Goal: Find contact information: Find contact information

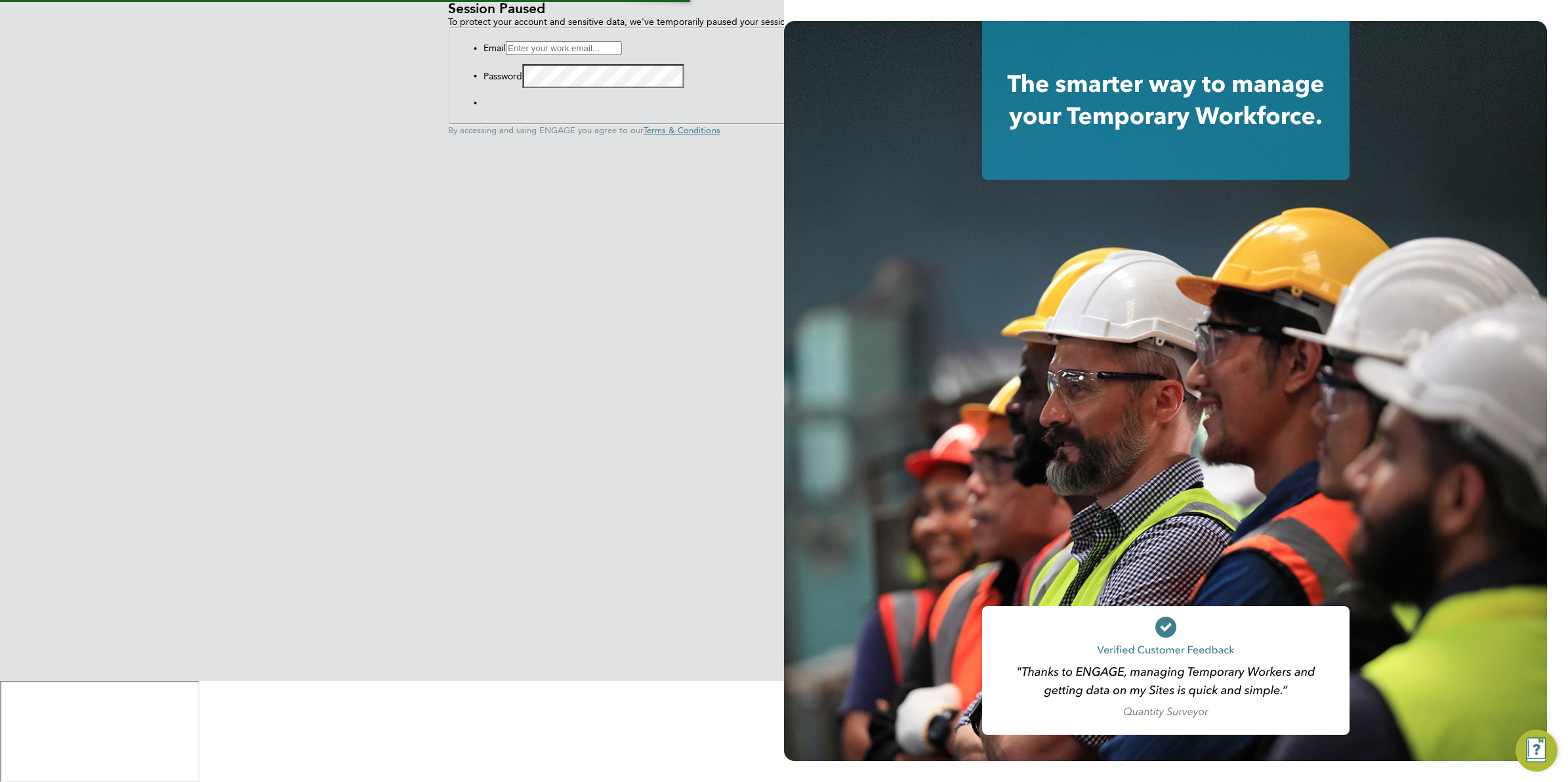
type input "[EMAIL_ADDRESS][DOMAIN_NAME]"
click at [483, 106] on button "Sign In" at bounding box center [483, 106] width 0 height 0
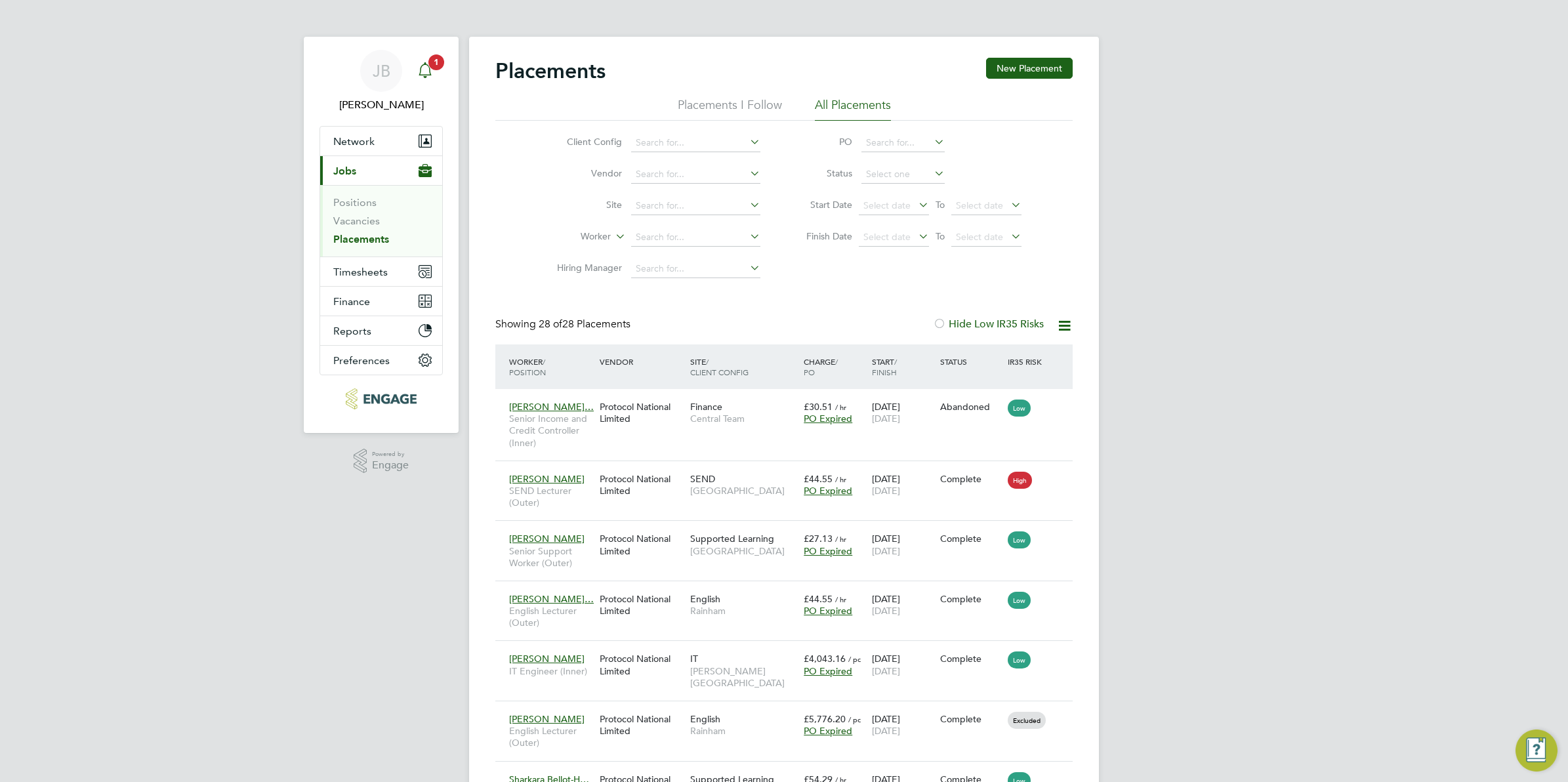
click at [437, 60] on span "1" at bounding box center [436, 62] width 16 height 16
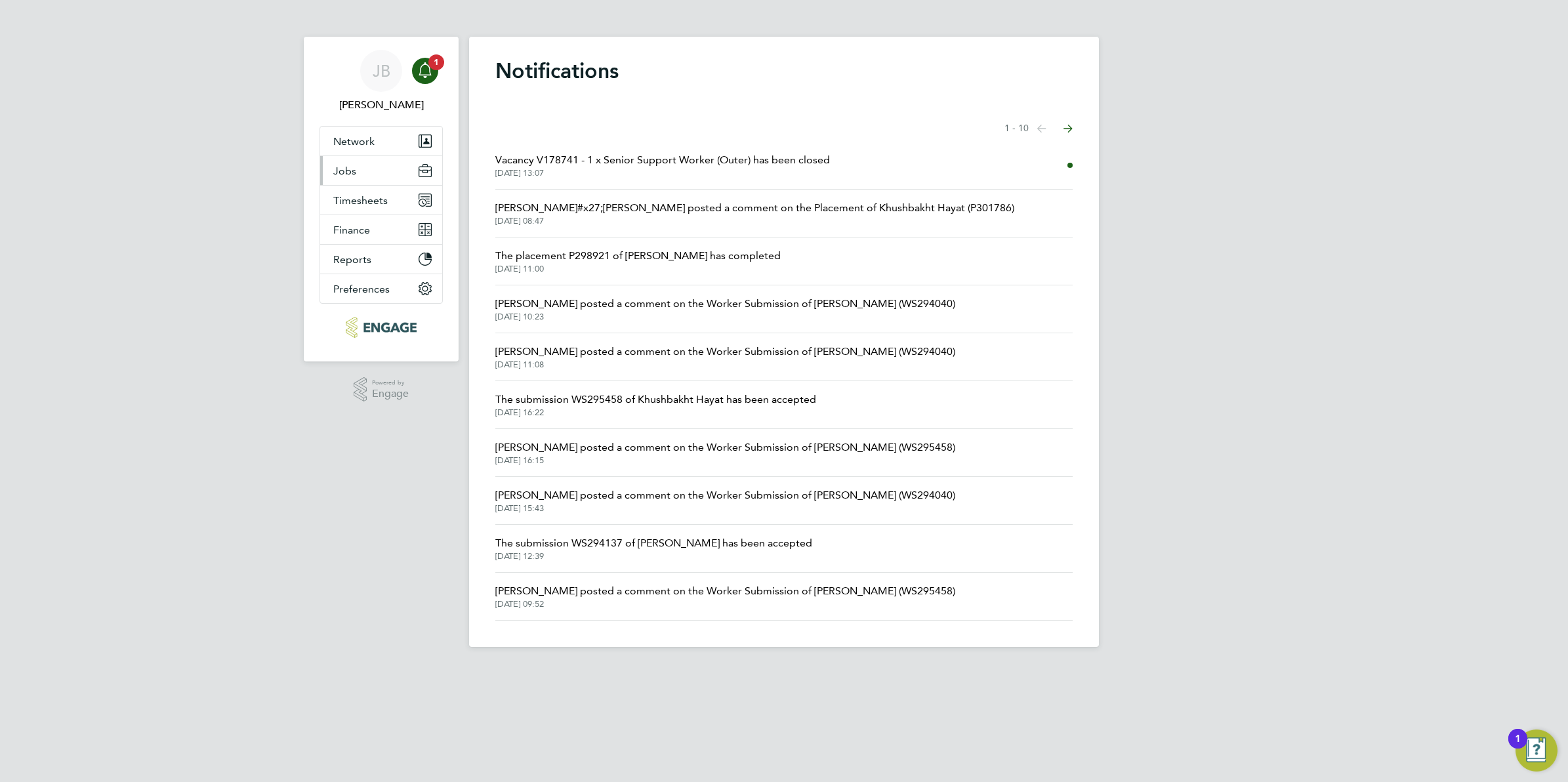
click at [379, 172] on button "Jobs" at bounding box center [381, 171] width 122 height 29
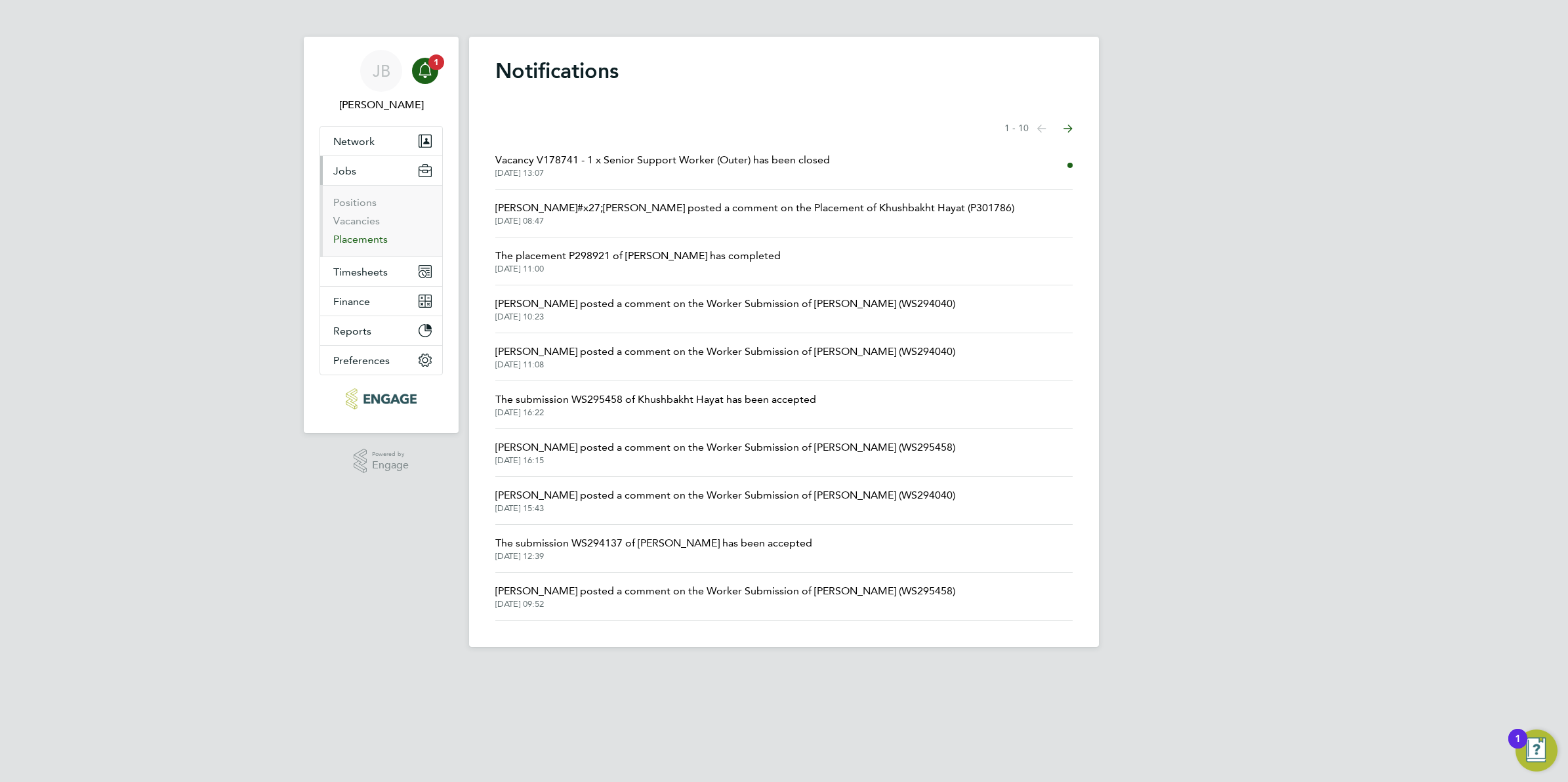
click at [355, 239] on link "Placements" at bounding box center [361, 239] width 55 height 12
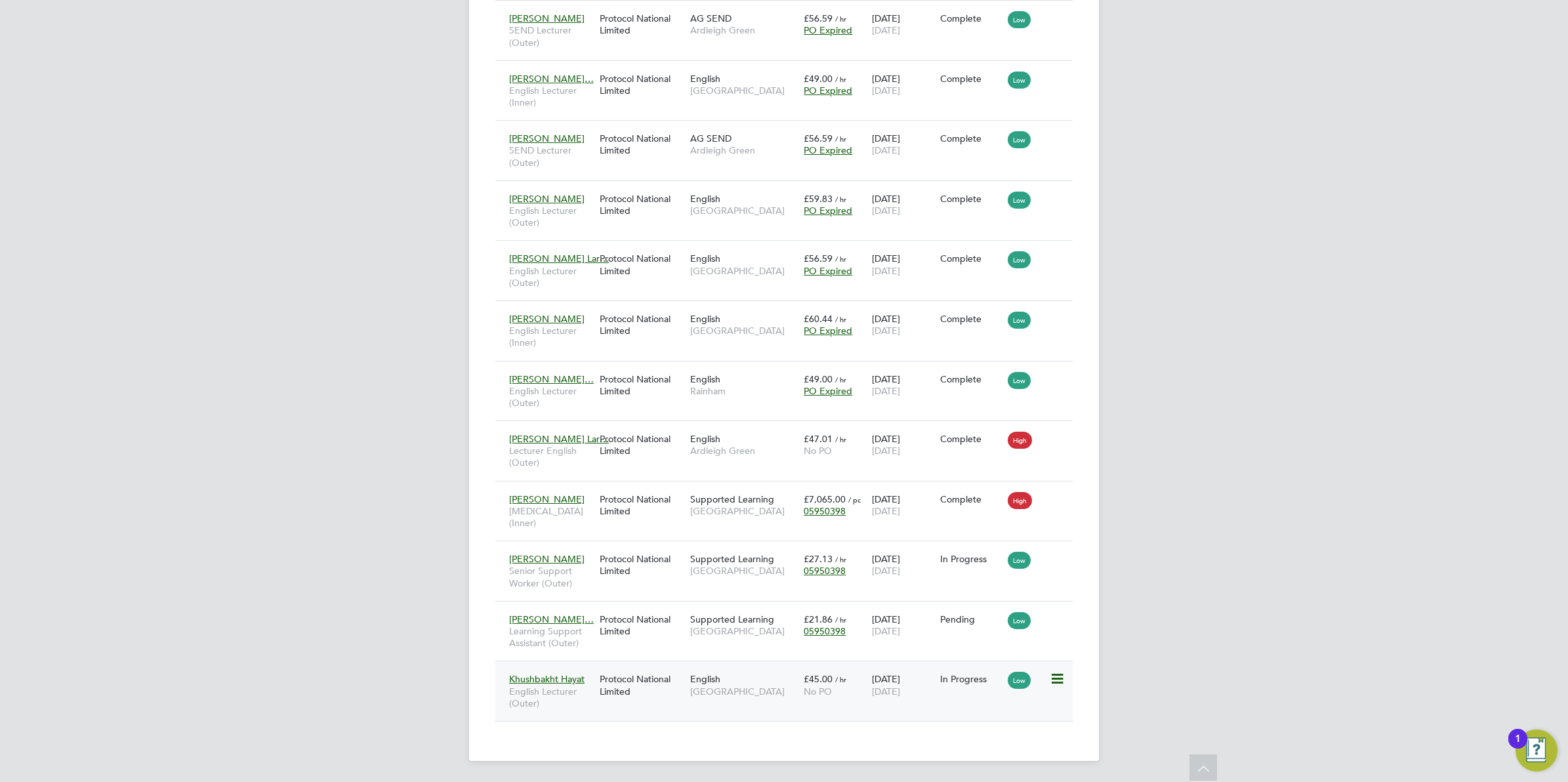
click at [561, 680] on span "Khushbakht Hayat" at bounding box center [546, 680] width 75 height 12
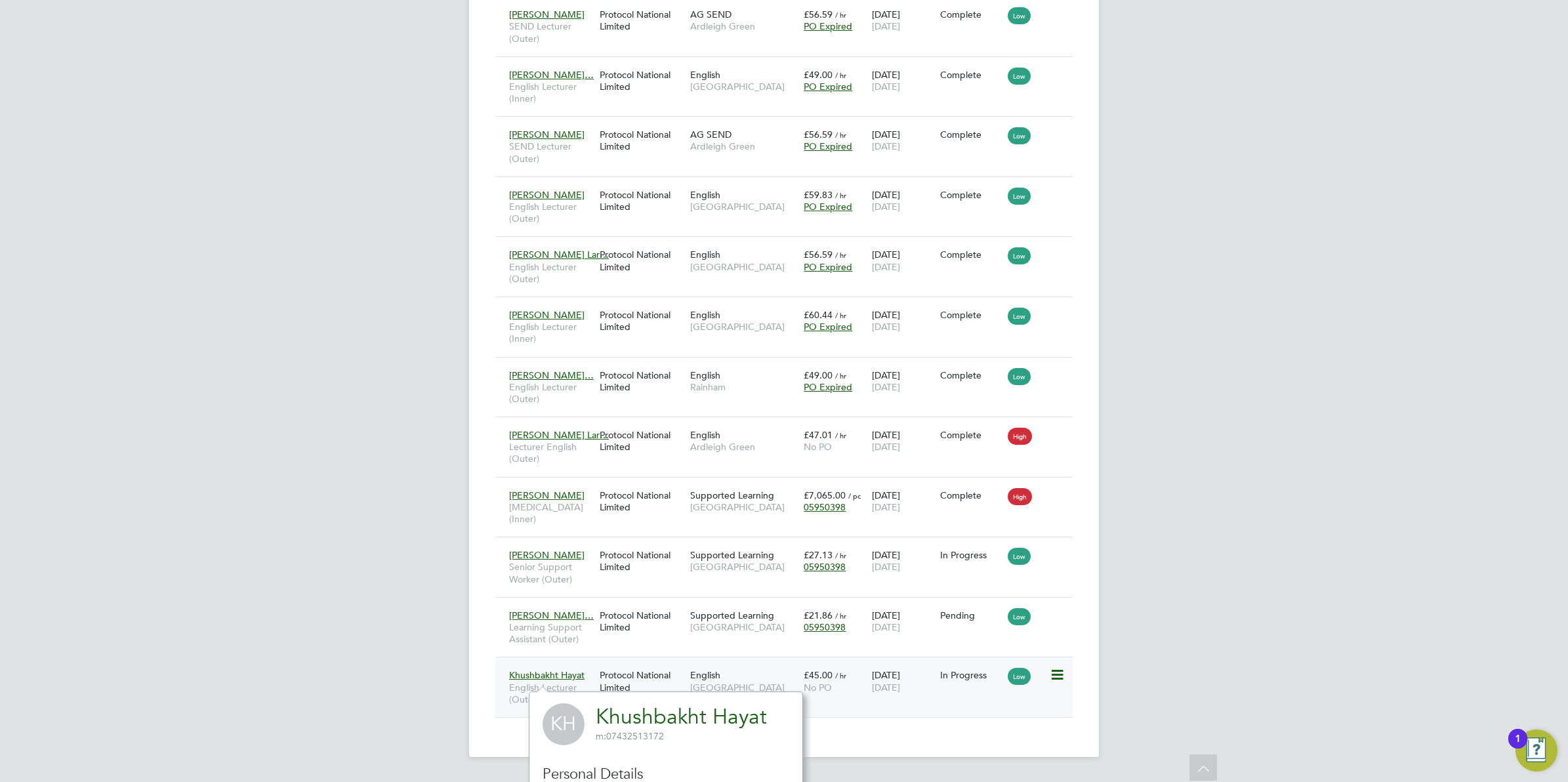
click at [602, 683] on div "Protocol National Limited" at bounding box center [641, 681] width 90 height 36
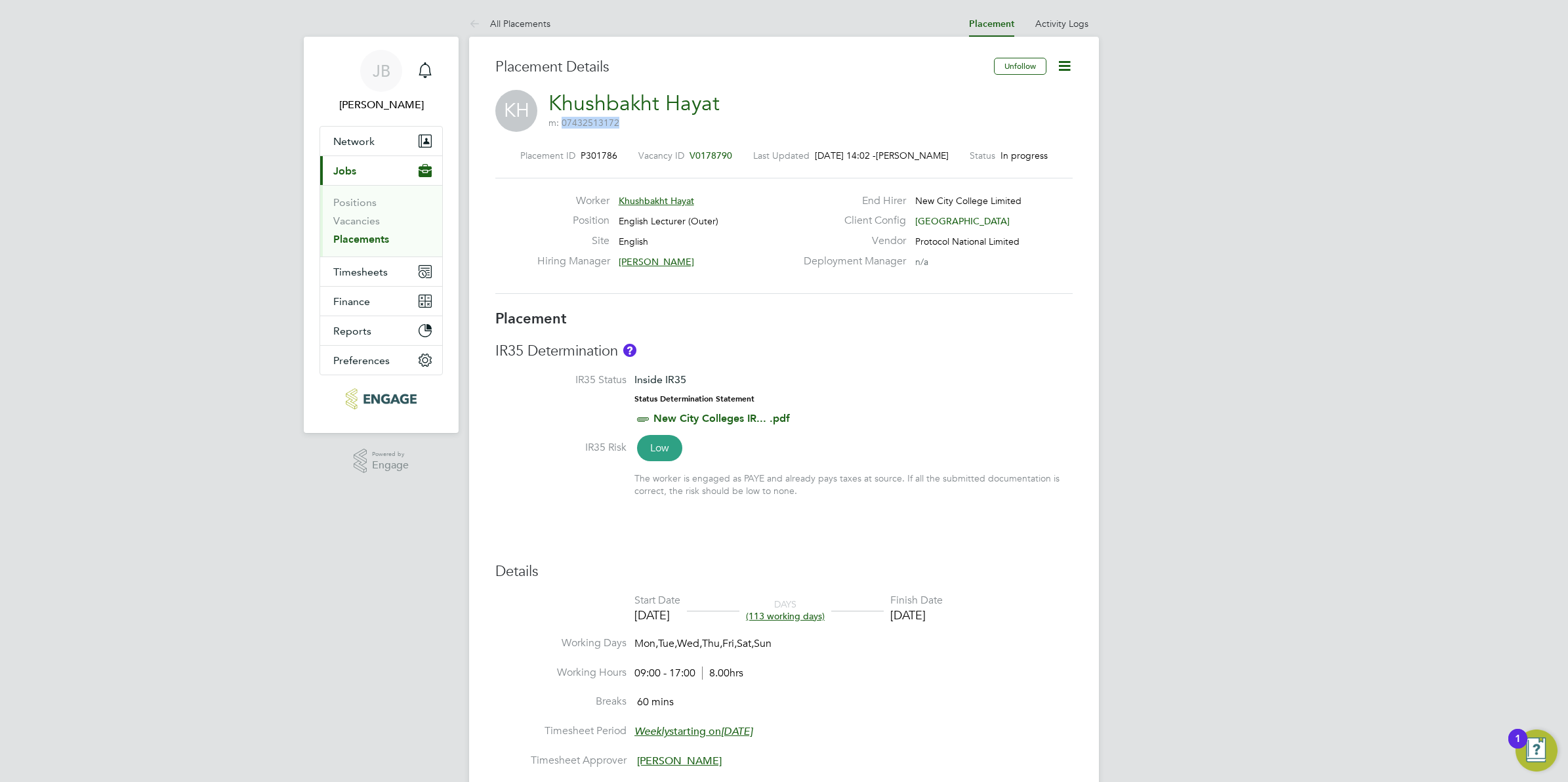
drag, startPoint x: 617, startPoint y: 123, endPoint x: 562, endPoint y: 125, distance: 55.0
click at [562, 125] on span "m: 07432513172" at bounding box center [584, 123] width 71 height 12
drag, startPoint x: 562, startPoint y: 125, endPoint x: 572, endPoint y: 126, distance: 10.0
copy span "07432513172"
drag, startPoint x: 471, startPoint y: 18, endPoint x: 486, endPoint y: 33, distance: 21.2
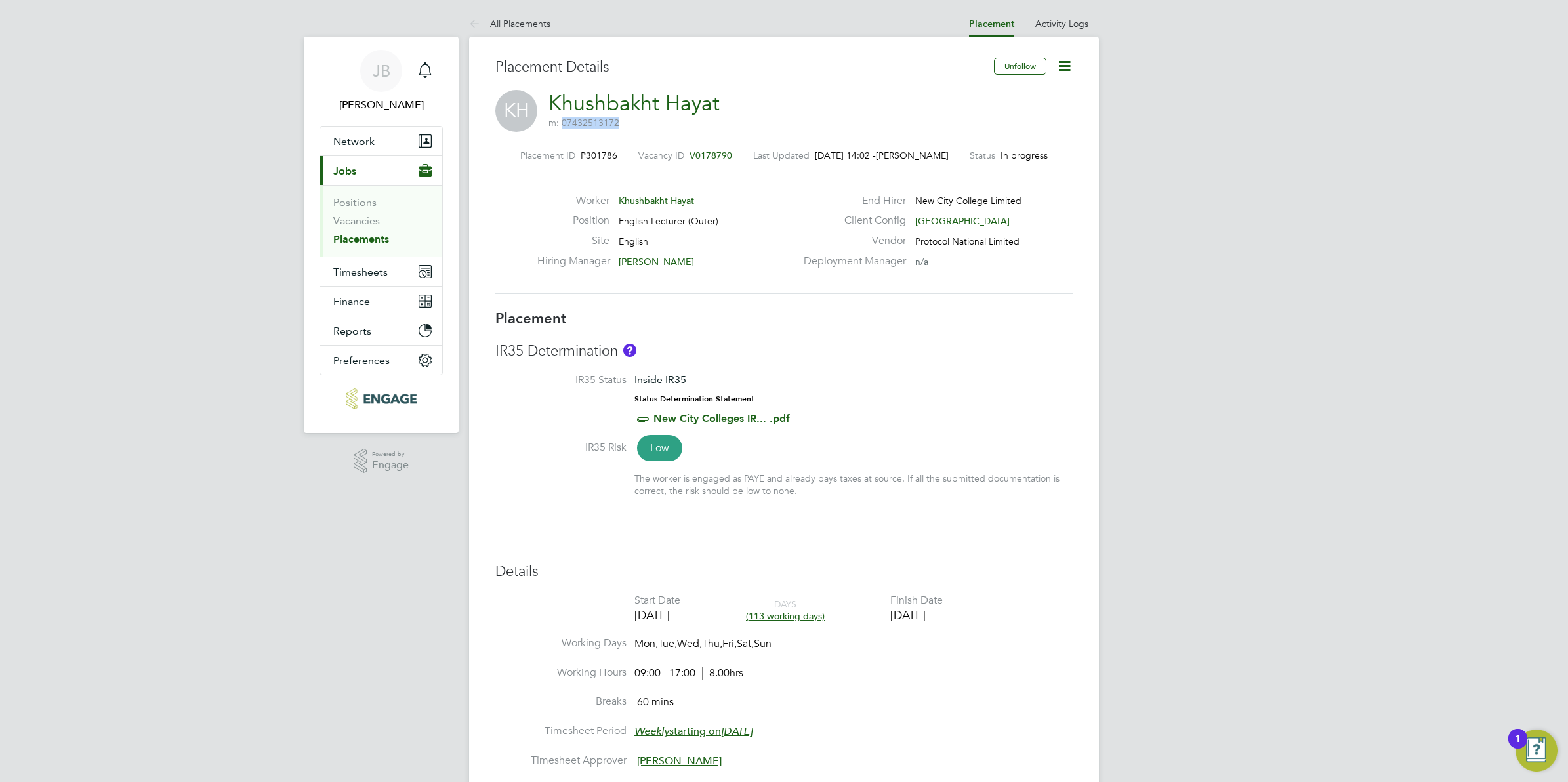
click at [471, 18] on icon at bounding box center [477, 25] width 17 height 17
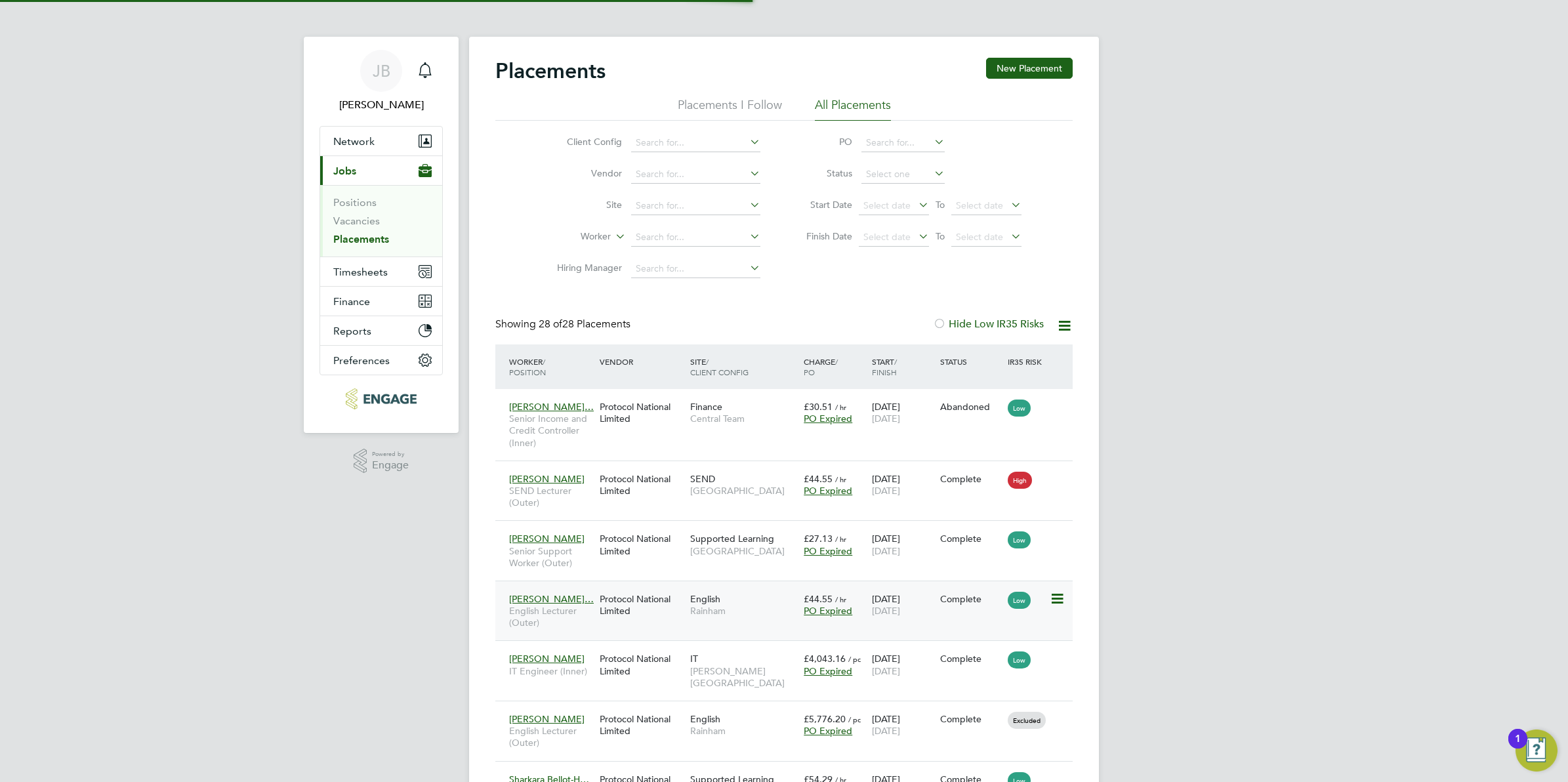
scroll to position [7, 7]
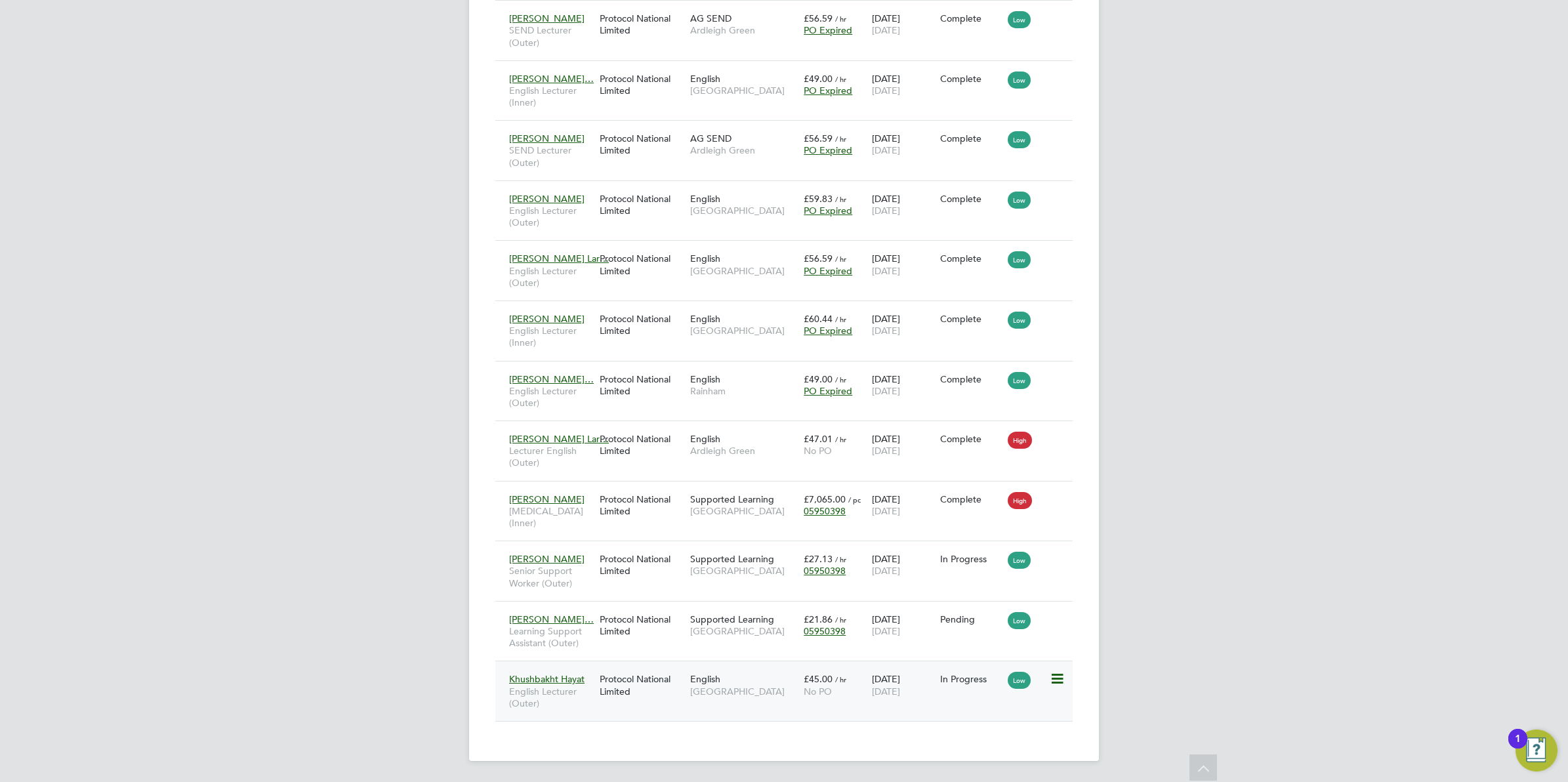
click at [705, 695] on span "Redbridge Campus" at bounding box center [743, 692] width 107 height 12
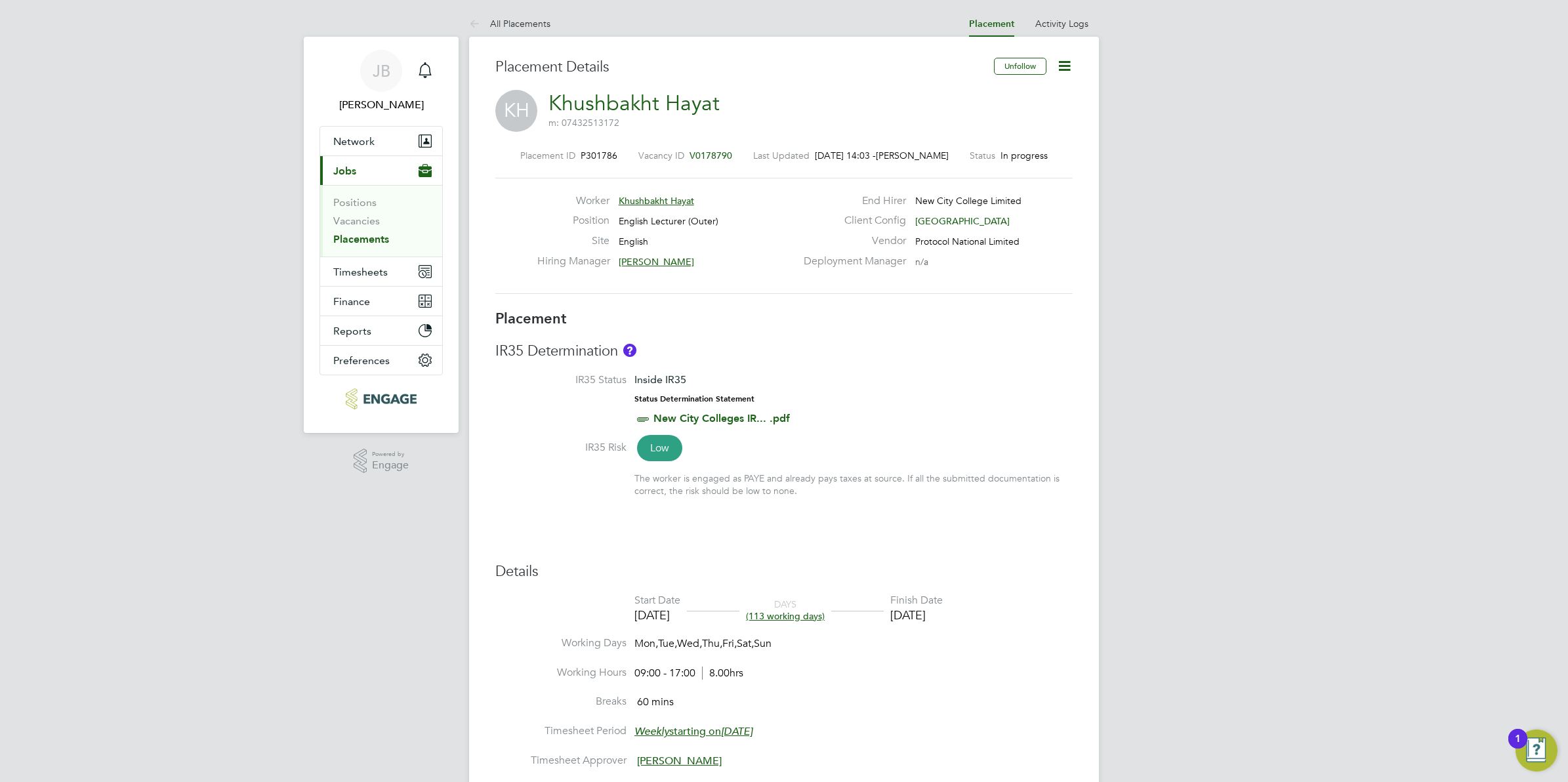
click at [653, 259] on span "Daria Gregory" at bounding box center [656, 262] width 75 height 12
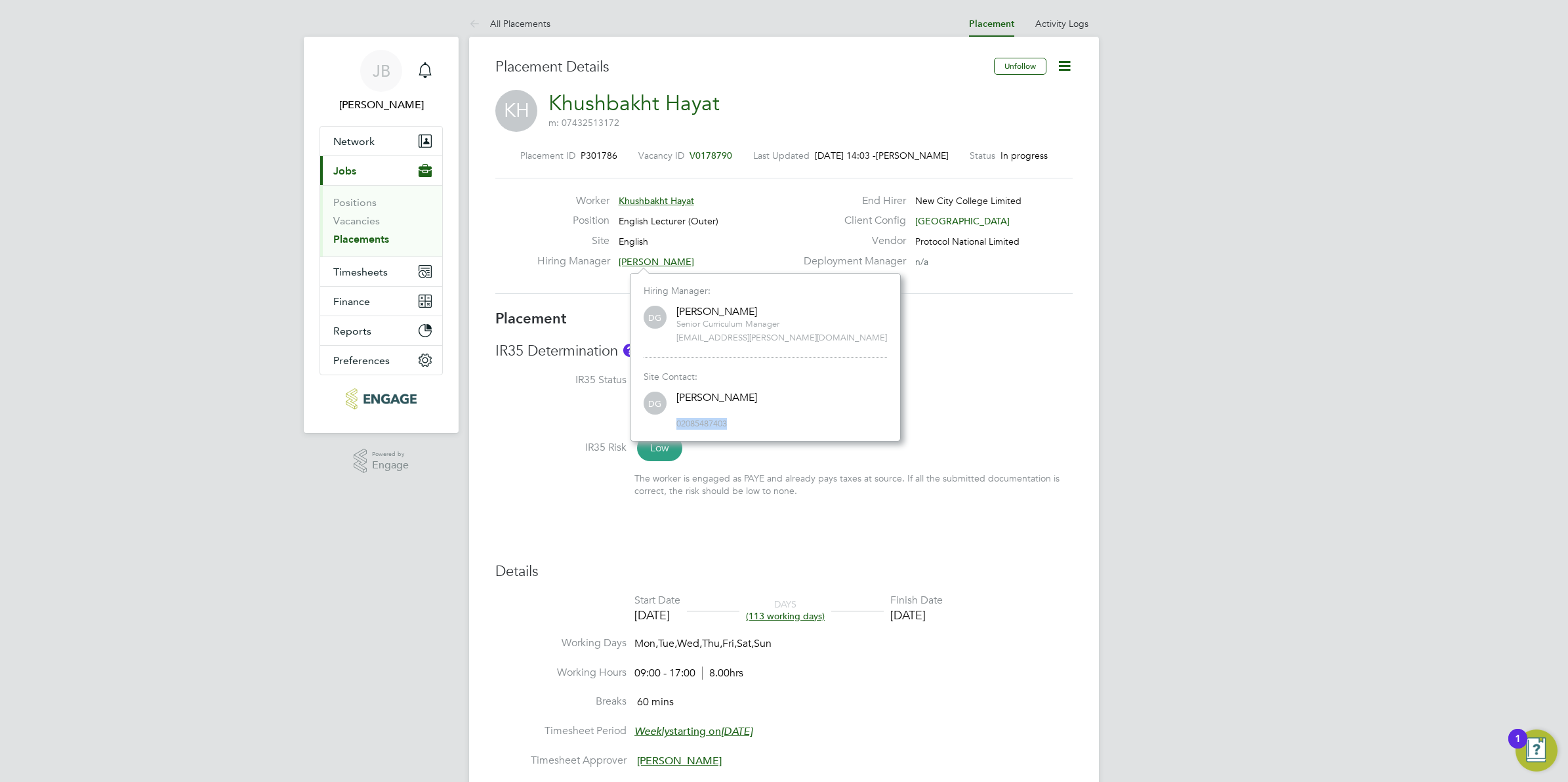
drag, startPoint x: 676, startPoint y: 424, endPoint x: 732, endPoint y: 427, distance: 56.1
click at [732, 427] on span "02085487403" at bounding box center [781, 424] width 210 height 11
drag, startPoint x: 732, startPoint y: 427, endPoint x: 718, endPoint y: 421, distance: 15.2
copy span "02085487403"
click at [755, 219] on div "Position English Lecturer (Outer)" at bounding box center [666, 224] width 259 height 20
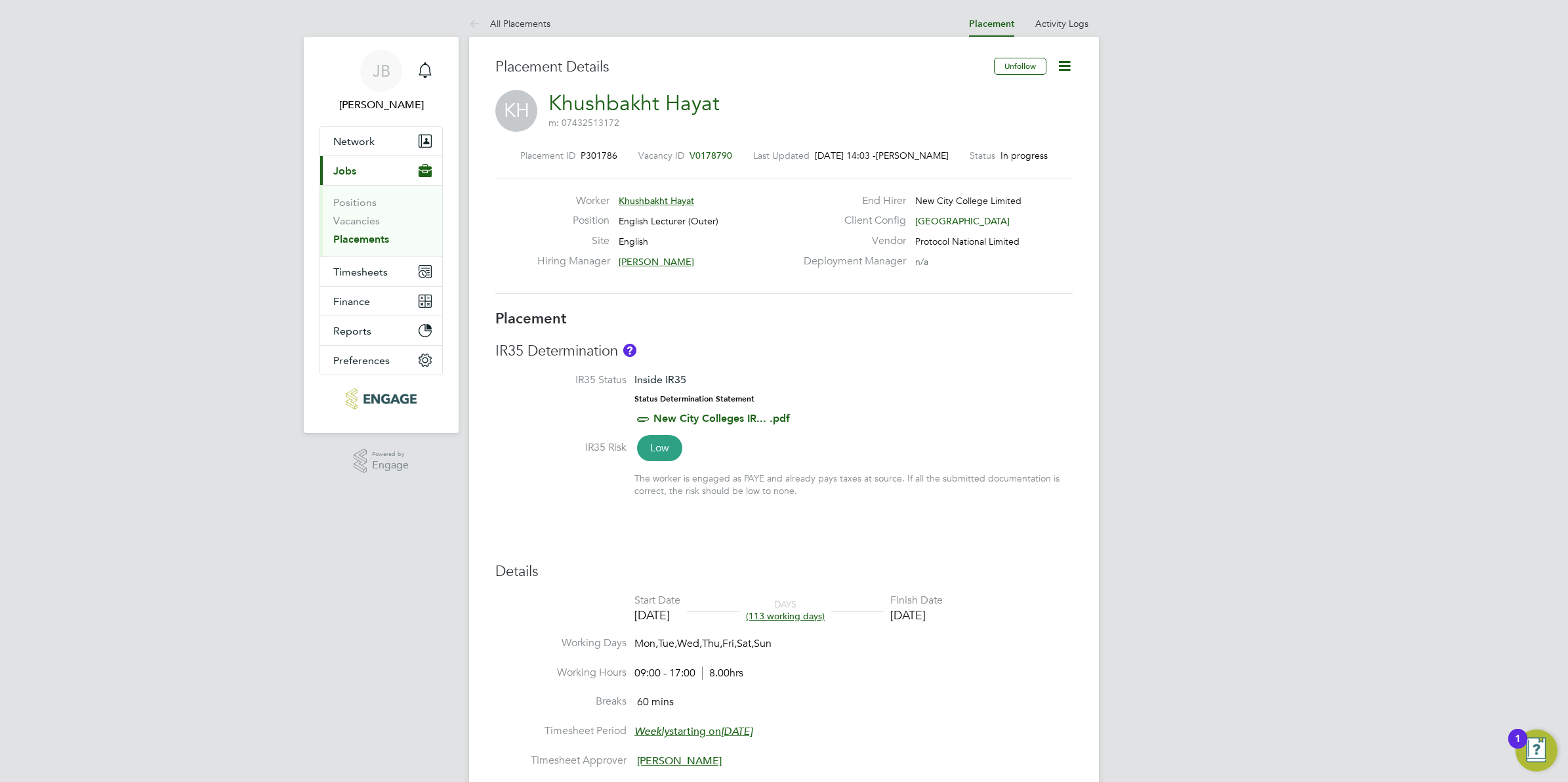
click at [568, 120] on span "m: 07432513172" at bounding box center [584, 123] width 71 height 12
copy div "m: 07432513172 Placement ID"
